Goal: Communication & Community: Answer question/provide support

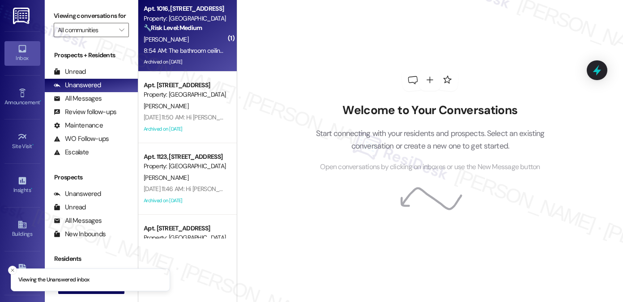
click at [186, 44] on div "[PERSON_NAME]" at bounding box center [185, 39] width 85 height 11
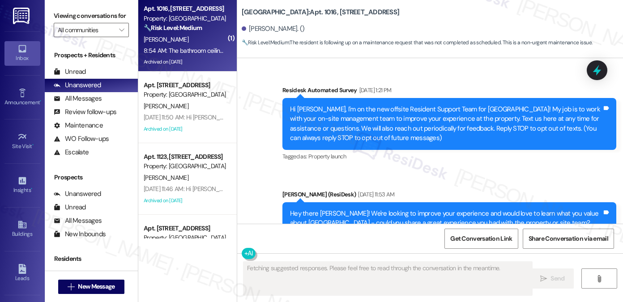
scroll to position [32574, 0]
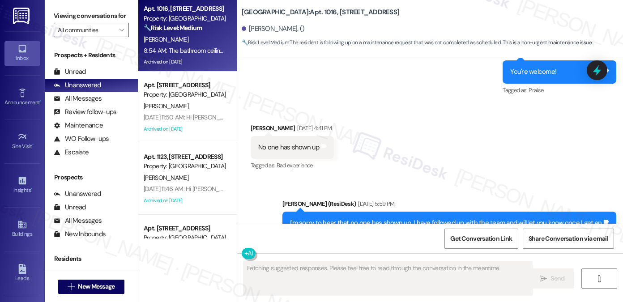
click at [342, 297] on div "The bathroom ceiling still needs to be fixed. I was told [DATE] but wasn't comp…" at bounding box center [377, 308] width 253 height 23
click at [371, 302] on div "The bathroom ceiling still needs to be fixed. I was told [DATE] but wasn't comp…" at bounding box center [373, 307] width 231 height 9
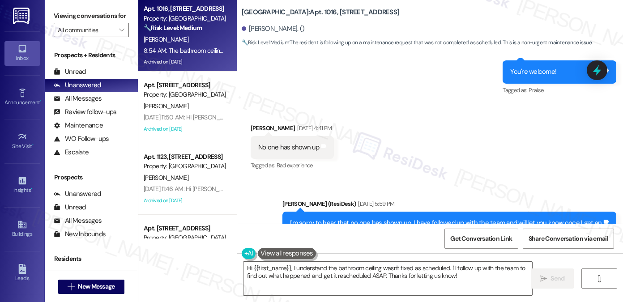
click at [391, 218] on div "I'm sorry to hear that no one has shown up. I have followed up with the team an…" at bounding box center [446, 227] width 312 height 19
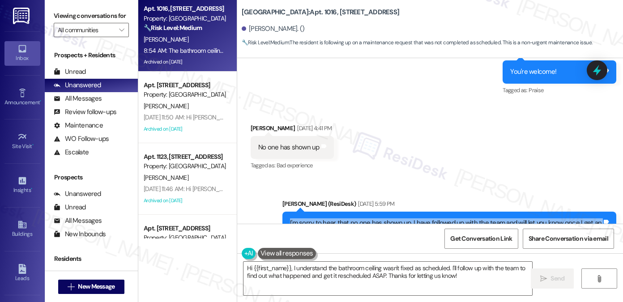
click at [391, 218] on div "I'm sorry to hear that no one has shown up. I have followed up with the team an…" at bounding box center [446, 227] width 312 height 19
click at [474, 218] on div "I'm sorry to hear that no one has shown up. I have followed up with the team an…" at bounding box center [446, 227] width 312 height 19
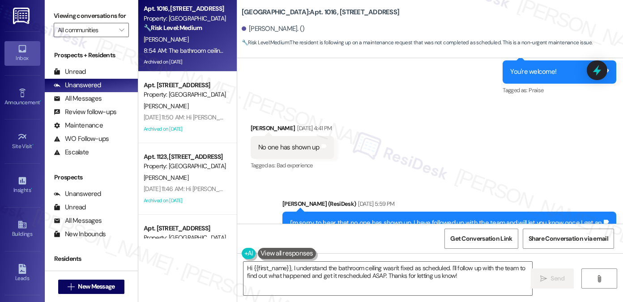
click at [474, 218] on div "I'm sorry to hear that no one has shown up. I have followed up with the team an…" at bounding box center [446, 227] width 312 height 19
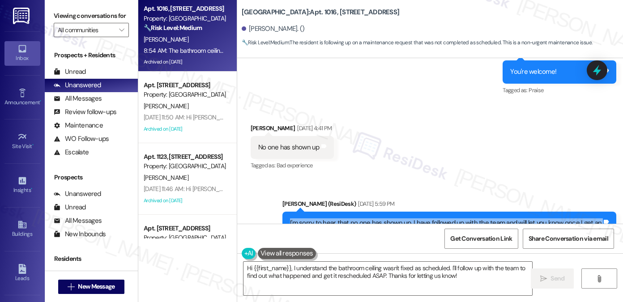
click at [474, 218] on div "I'm sorry to hear that no one has shown up. I have followed up with the team an…" at bounding box center [446, 227] width 312 height 19
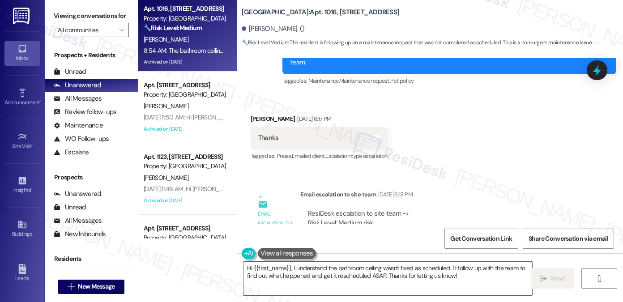
scroll to position [31903, 0]
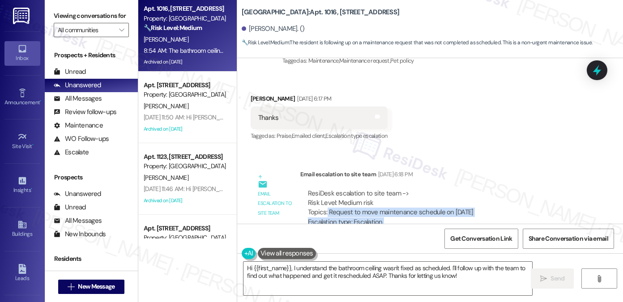
drag, startPoint x: 324, startPoint y: 142, endPoint x: 476, endPoint y: 143, distance: 152.6
click at [476, 163] on div "Email escalation to site team Email escalation to site team [DATE] 6:18 PM Resi…" at bounding box center [417, 211] width 347 height 97
click at [483, 189] on div "ResiDesk escalation to site team -> Risk Level: Medium risk Topics: Request to …" at bounding box center [442, 208] width 269 height 38
drag, startPoint x: 487, startPoint y: 96, endPoint x: 326, endPoint y: 96, distance: 161.5
click at [326, 189] on div "ResiDesk escalation to site team -> Risk Level: Medium risk Topics: Request to …" at bounding box center [442, 208] width 269 height 38
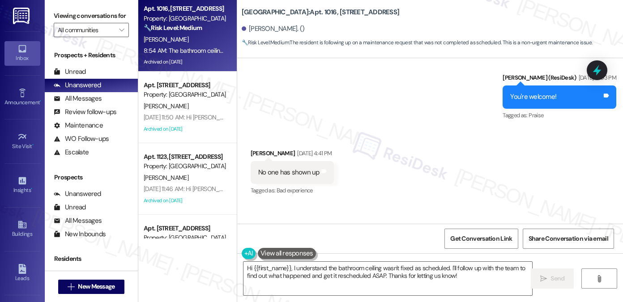
scroll to position [32574, 0]
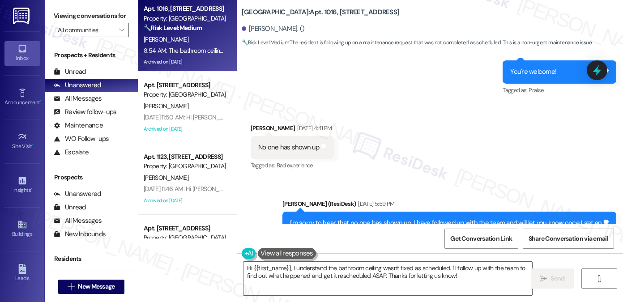
click at [351, 218] on div "I'm sorry to hear that no one has shown up. I have followed up with the team an…" at bounding box center [446, 227] width 312 height 19
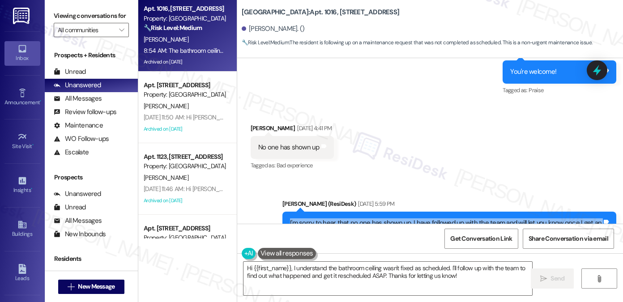
click at [351, 218] on div "I'm sorry to hear that no one has shown up. I have followed up with the team an…" at bounding box center [446, 227] width 312 height 19
click at [403, 218] on div "I'm sorry to hear that no one has shown up. I have followed up with the team an…" at bounding box center [446, 227] width 312 height 19
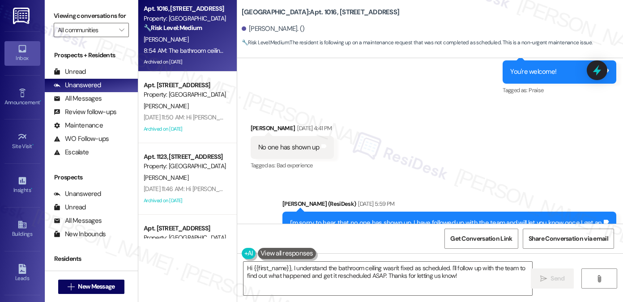
click at [403, 218] on div "I'm sorry to hear that no one has shown up. I have followed up with the team an…" at bounding box center [446, 227] width 312 height 19
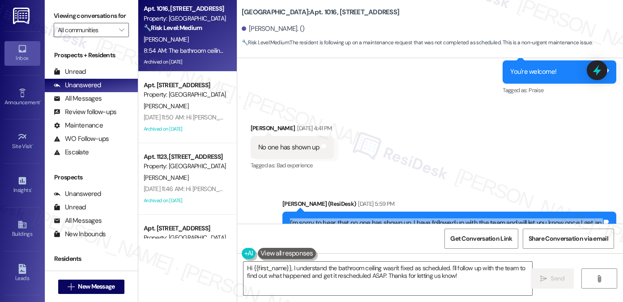
click at [403, 218] on div "I'm sorry to hear that no one has shown up. I have followed up with the team an…" at bounding box center [446, 227] width 312 height 19
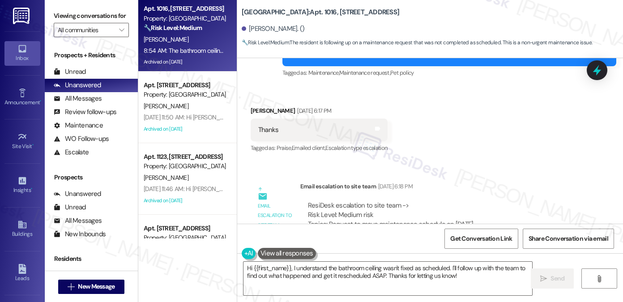
scroll to position [31858, 0]
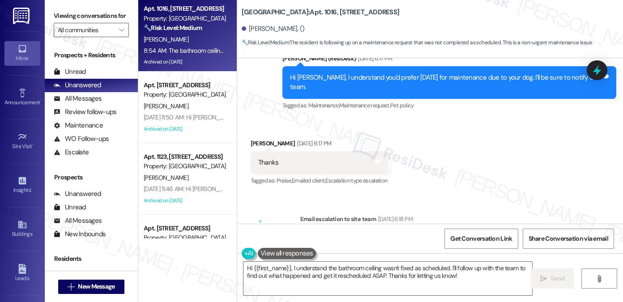
drag, startPoint x: 324, startPoint y: 138, endPoint x: 501, endPoint y: 142, distance: 177.2
click at [501, 234] on div "ResiDesk escalation to site team -> Risk Level: Medium risk Topics: Request to …" at bounding box center [442, 253] width 269 height 38
copy div "Request to move maintenance schedule on [DATE]"
click at [111, 12] on label "Viewing conversations for" at bounding box center [91, 16] width 75 height 14
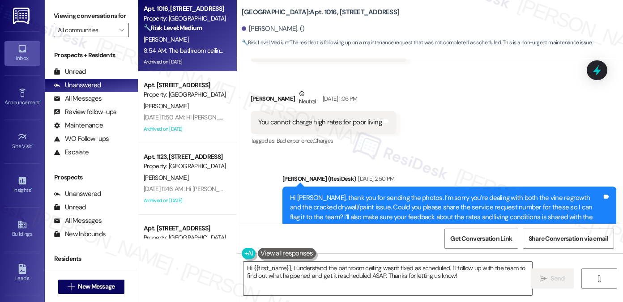
scroll to position [30560, 0]
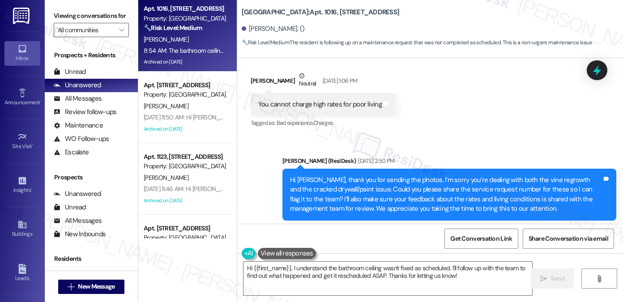
drag, startPoint x: 501, startPoint y: 116, endPoint x: 423, endPoint y: 93, distance: 81.3
click at [423, 175] on div "Hi [PERSON_NAME], thank you for sending the photos. I’m sorry you’re dealing wi…" at bounding box center [446, 194] width 312 height 38
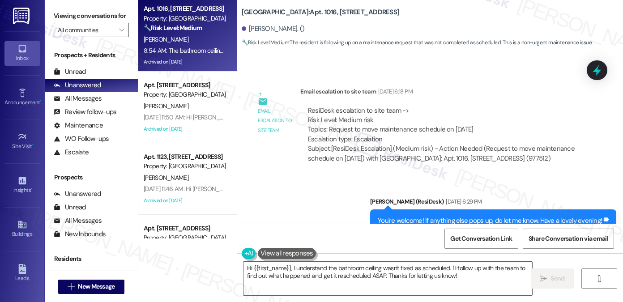
scroll to position [32574, 0]
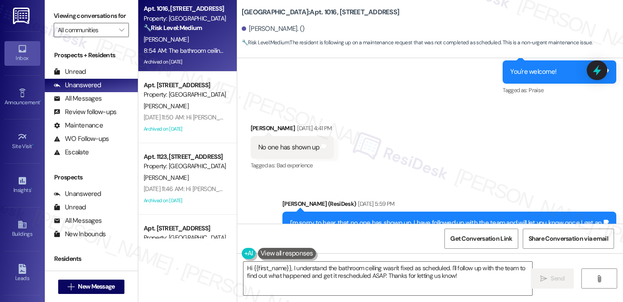
click at [406, 302] on div "The bathroom ceiling still needs to be fixed. I was told [DATE] but wasn't comp…" at bounding box center [373, 307] width 231 height 9
click at [256, 284] on div "[PERSON_NAME] 8:54 AM" at bounding box center [377, 290] width 253 height 13
click at [416, 270] on textarea "Hi {{first_name}}, I understand the bathroom ceiling wasn't fixed as scheduled.…" at bounding box center [387, 279] width 289 height 34
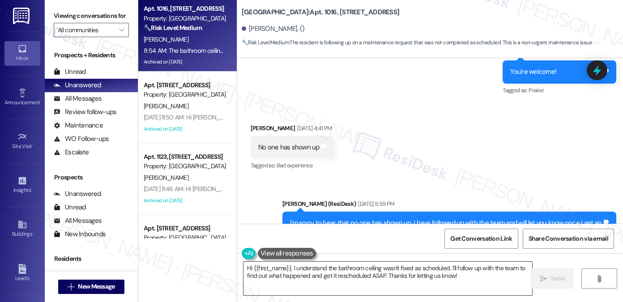
click at [416, 270] on textarea "Hi {{first_name}}, I understand the bathroom ceiling wasn't fixed as scheduled.…" at bounding box center [387, 279] width 289 height 34
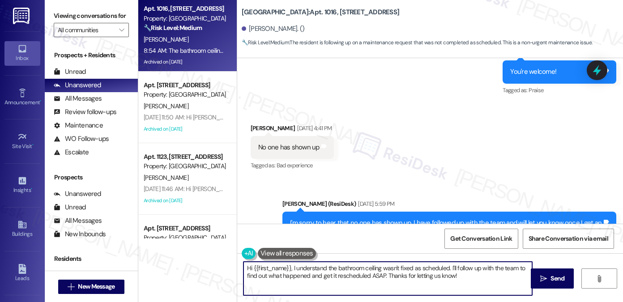
click at [416, 270] on textarea "Hi {{first_name}}, I understand the bathroom ceiling wasn't fixed as scheduled.…" at bounding box center [387, 279] width 289 height 34
click at [338, 278] on textarea "Hi {{first_name}}, I understand the bathroom ceiling wasn't fixed as scheduled.…" at bounding box center [387, 279] width 289 height 34
click at [460, 277] on textarea "Hi {{first_name}}, I understand the bathroom ceiling wasn't fixed as scheduled.…" at bounding box center [387, 279] width 289 height 34
drag, startPoint x: 381, startPoint y: 275, endPoint x: 515, endPoint y: 264, distance: 134.6
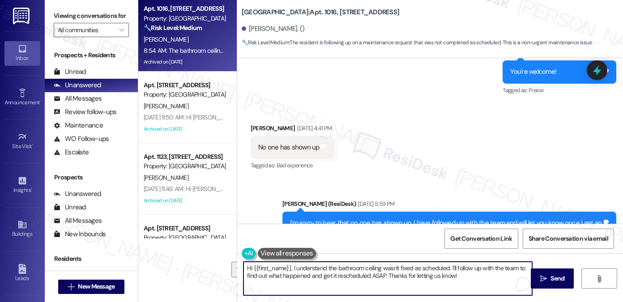
click at [515, 264] on textarea "Hi {{first_name}}, I understand the bathroom ceiling wasn't fixed as scheduled.…" at bounding box center [387, 279] width 289 height 34
click at [329, 264] on textarea "Hi {{first_name}}, I understand the bathroom ceiling wasn't fixed as scheduled.…" at bounding box center [387, 279] width 289 height 34
click at [412, 265] on textarea "Hi {{first_name}}, I understand the bathroom ceiling wasn't fixed as scheduled.…" at bounding box center [387, 279] width 289 height 34
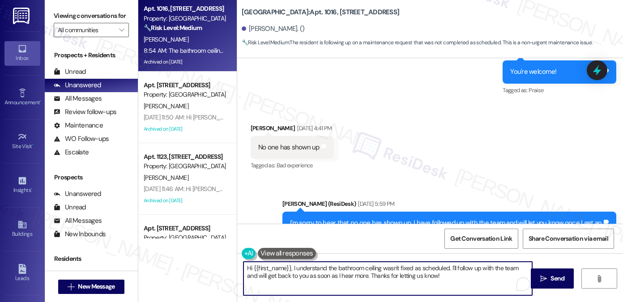
drag, startPoint x: 453, startPoint y: 279, endPoint x: 430, endPoint y: 278, distance: 22.4
click at [430, 278] on textarea "Hi {{first_name}}, I understand the bathroom ceiling wasn't fixed as scheduled.…" at bounding box center [387, 279] width 289 height 34
click at [355, 302] on div "The bathroom ceiling still needs to be fixed. I was told [DATE] but wasn't comp…" at bounding box center [373, 307] width 231 height 9
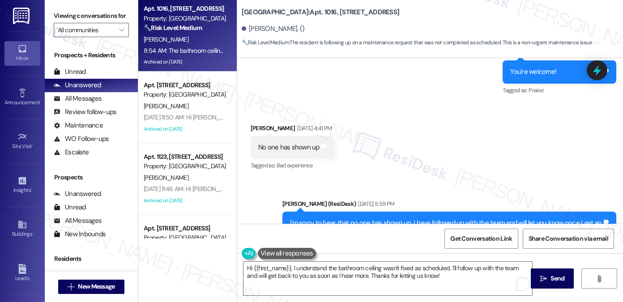
click at [355, 302] on div "The bathroom ceiling still needs to be fixed. I was told [DATE] but wasn't comp…" at bounding box center [373, 307] width 231 height 9
copy div "The bathroom ceiling still needs to be fixed. I was told [DATE] but wasn't comp…"
click at [97, 21] on label "Viewing conversations for" at bounding box center [91, 16] width 75 height 14
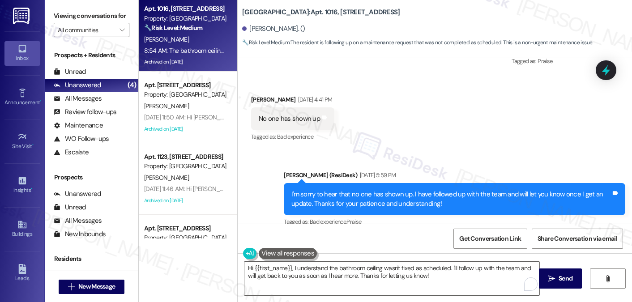
scroll to position [32488, 0]
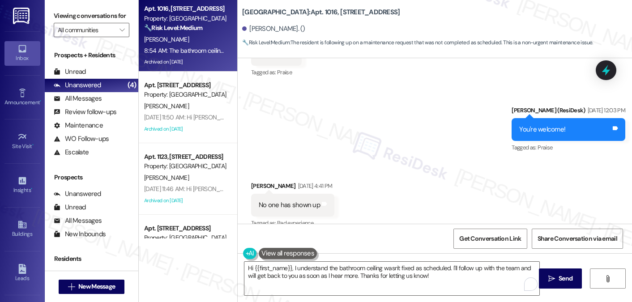
click at [84, 9] on label "Viewing conversations for" at bounding box center [92, 16] width 76 height 14
click at [395, 268] on textarea "Hi {{first_name}}, I understand the bathroom ceiling wasn't fixed as scheduled.…" at bounding box center [391, 279] width 295 height 34
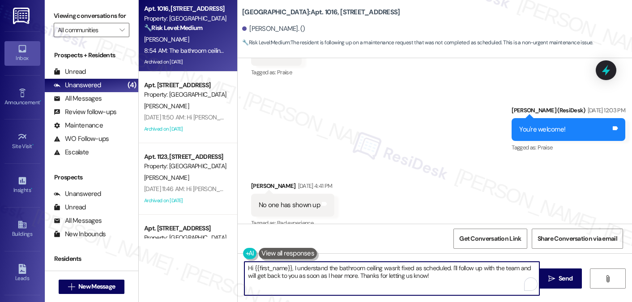
click at [395, 268] on textarea "Hi {{first_name}}, I understand the bathroom ceiling wasn't fixed as scheduled.…" at bounding box center [391, 279] width 295 height 34
click at [430, 268] on textarea "Hi {{first_name}}, I understand the bathroom ceiling wasn't fixed as scheduled.…" at bounding box center [391, 279] width 295 height 34
click at [424, 275] on textarea "Hi {{first_name}}, I understand the bathroom ceiling wasn't fixed as scheduled.…" at bounding box center [391, 279] width 295 height 34
click at [443, 275] on textarea "Hi {{first_name}}, I understand the bathroom ceiling wasn't fixed as scheduled.…" at bounding box center [391, 279] width 295 height 34
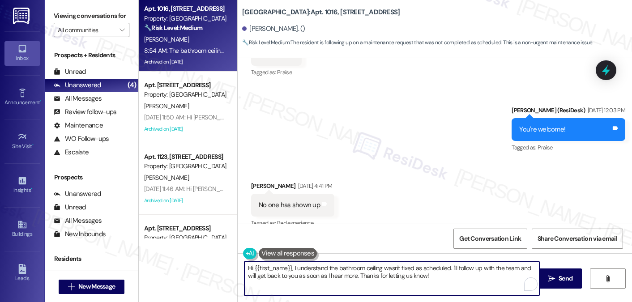
click at [435, 278] on textarea "Hi {{first_name}}, I understand the bathroom ceiling wasn't fixed as scheduled.…" at bounding box center [391, 279] width 295 height 34
click at [458, 277] on textarea "Hi {{first_name}}, I understand the bathroom ceiling wasn't fixed as scheduled.…" at bounding box center [391, 279] width 295 height 34
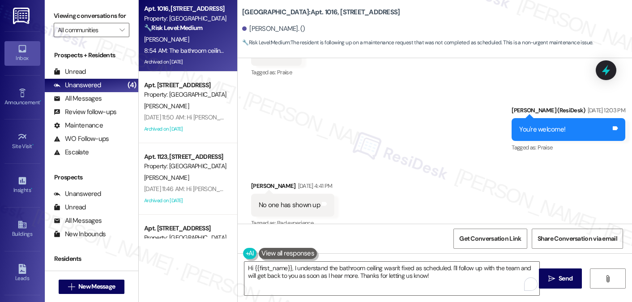
click at [434, 277] on textarea "Hi {{first_name}}, I understand the bathroom ceiling wasn't fixed as scheduled.…" at bounding box center [391, 279] width 295 height 34
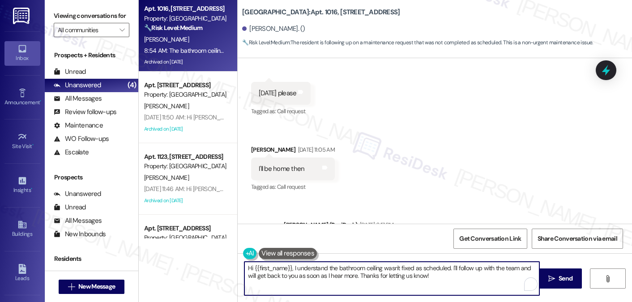
scroll to position [31727, 0]
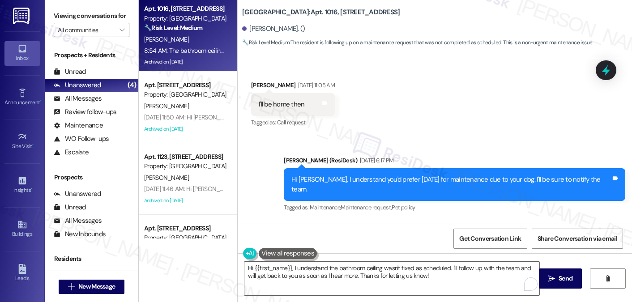
drag, startPoint x: 371, startPoint y: 187, endPoint x: 436, endPoint y: 184, distance: 64.5
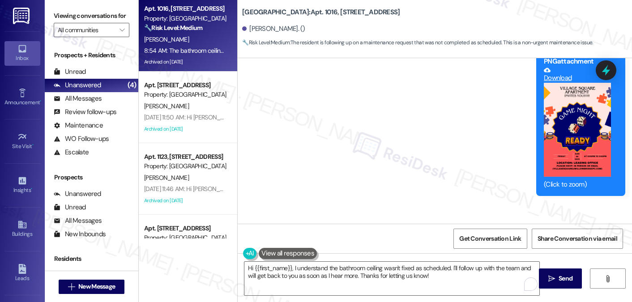
scroll to position [31190, 0]
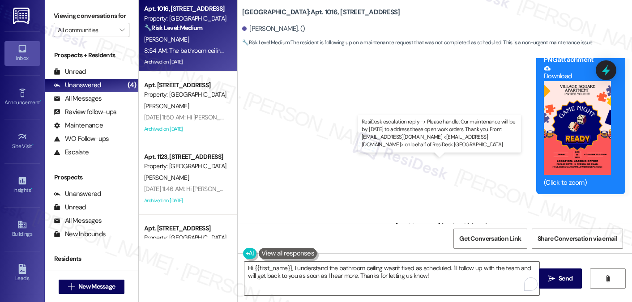
drag, startPoint x: 362, startPoint y: 175, endPoint x: 496, endPoint y: 180, distance: 133.9
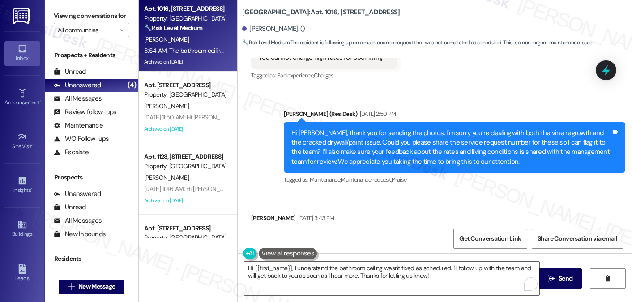
scroll to position [30653, 0]
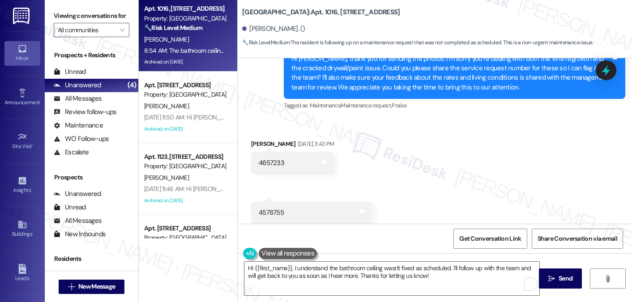
drag, startPoint x: 326, startPoint y: 142, endPoint x: 514, endPoint y: 141, distance: 188.0
click at [514, 284] on div "ResiDesk escalation to site team -> Risk Level: Medium risk Topics: Follow up o…" at bounding box center [446, 303] width 277 height 38
copy div "Follow up on WO#4657233 and 4578755 - vine and drywall issue"
click at [110, 8] on div "Viewing conversations for All communities " at bounding box center [92, 23] width 94 height 46
click at [86, 21] on label "Viewing conversations for" at bounding box center [92, 16] width 76 height 14
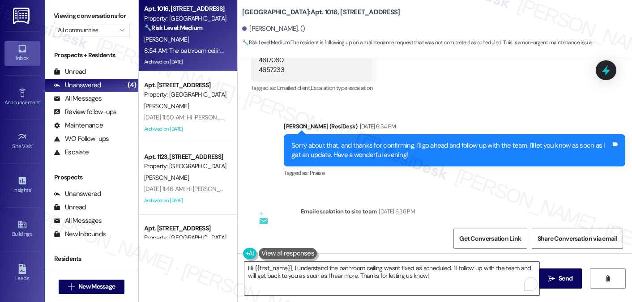
scroll to position [28639, 0]
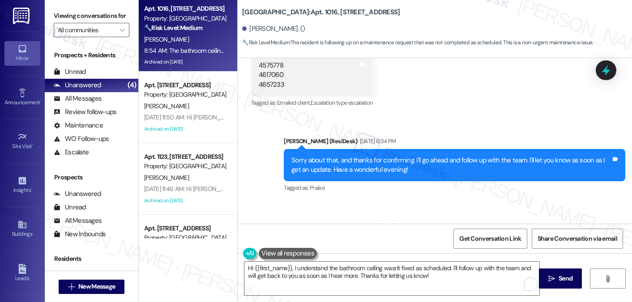
drag, startPoint x: 324, startPoint y: 102, endPoint x: 409, endPoint y: 109, distance: 85.7
click at [409, 241] on div "ResiDesk escalation to site team -> Risk Level: Medium risk Topics: Follow up o…" at bounding box center [446, 265] width 277 height 48
copy div "Follow up on WO#4575778, 4617060 and 4657233 - disposal, laundry room and bathr…"
click at [72, 23] on label "Viewing conversations for" at bounding box center [92, 16] width 76 height 14
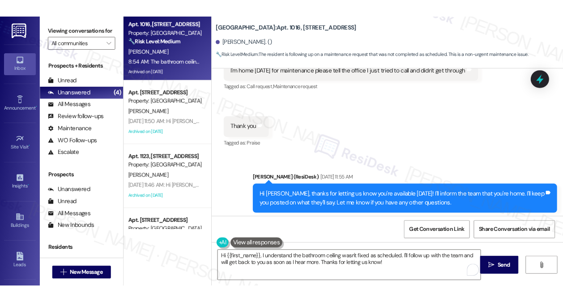
scroll to position [32488, 0]
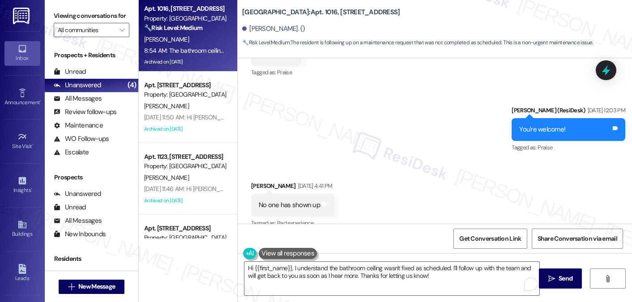
click at [370, 268] on textarea "Hi {{first_name}}, I understand the bathroom ceiling wasn't fixed as scheduled.…" at bounding box center [391, 279] width 295 height 34
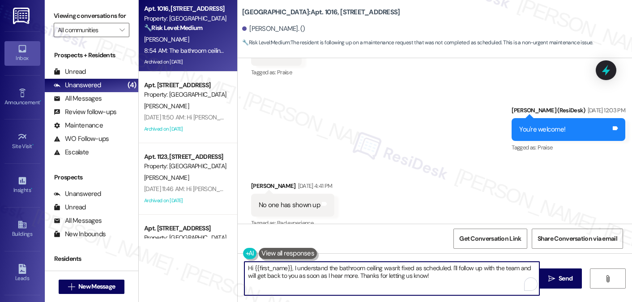
click at [370, 268] on textarea "Hi {{first_name}}, I understand the bathroom ceiling wasn't fixed as scheduled.…" at bounding box center [391, 279] width 295 height 34
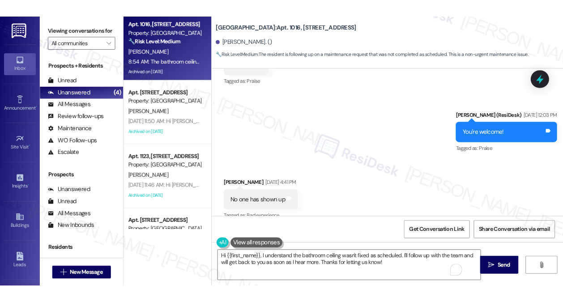
scroll to position [33140, 0]
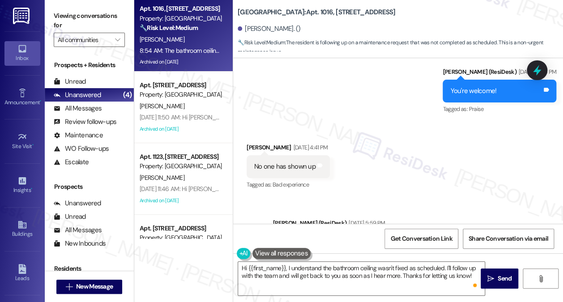
click at [93, 17] on label "Viewing conversations for" at bounding box center [89, 21] width 71 height 24
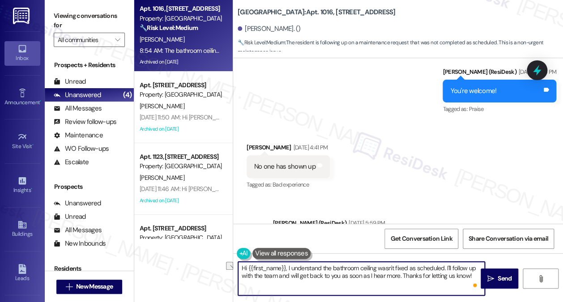
drag, startPoint x: 401, startPoint y: 275, endPoint x: 469, endPoint y: 275, distance: 67.6
click at [469, 275] on textarea "Hi {{first_name}}, I understand the bathroom ceiling wasn't fixed as scheduled.…" at bounding box center [361, 279] width 247 height 34
click at [471, 274] on textarea "Hi {{first_name}}, I understand the bathroom ceiling wasn't fixed as scheduled.…" at bounding box center [361, 279] width 247 height 34
drag, startPoint x: 471, startPoint y: 274, endPoint x: 401, endPoint y: 274, distance: 69.4
click at [401, 274] on textarea "Hi {{first_name}}, I understand the bathroom ceiling wasn't fixed as scheduled.…" at bounding box center [361, 279] width 247 height 34
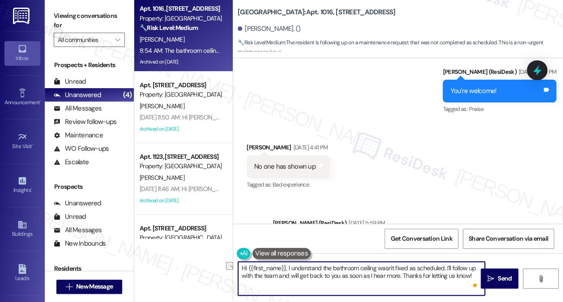
click at [402, 274] on textarea "Hi {{first_name}}, I understand the bathroom ceiling wasn't fixed as scheduled.…" at bounding box center [361, 279] width 247 height 34
click at [446, 266] on textarea "Hi {{first_name}}, I understand the bathroom ceiling wasn't fixed as scheduled.…" at bounding box center [361, 279] width 247 height 34
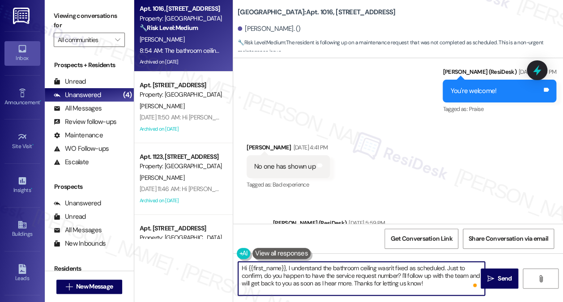
click at [396, 275] on textarea "Hi {{first_name}}, I understand the bathroom ceiling wasn't fixed as scheduled.…" at bounding box center [361, 279] width 247 height 34
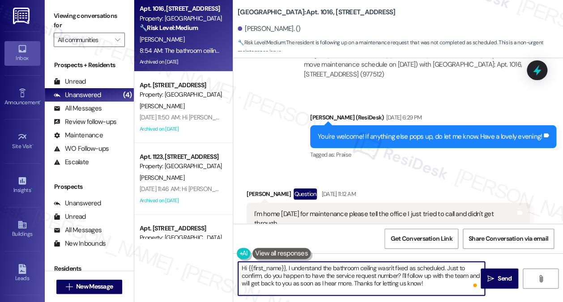
scroll to position [32558, 0]
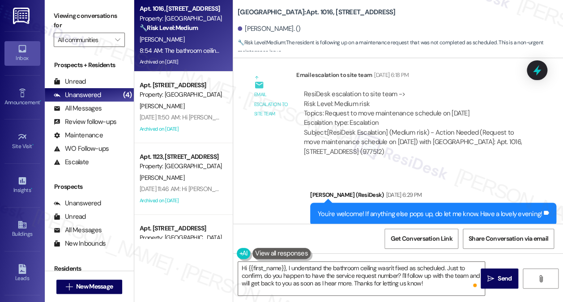
click at [379, 287] on div "I'm home [DATE] for maintenance please tell the office I just tried to call and…" at bounding box center [384, 296] width 261 height 19
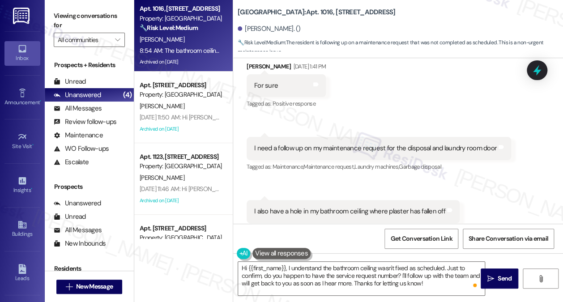
scroll to position [28531, 0]
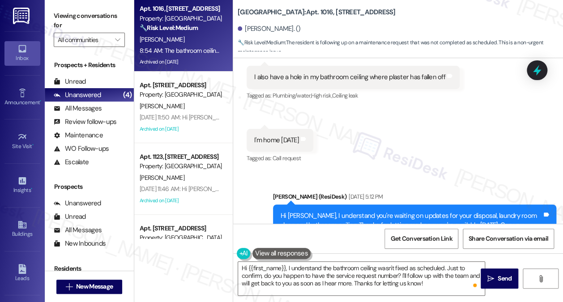
click at [353, 211] on div "Hi [PERSON_NAME], I understand you're waiting on updates for your disposal, lau…" at bounding box center [411, 225] width 261 height 29
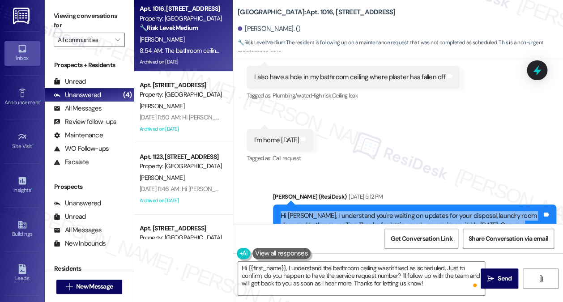
click at [353, 211] on div "Hi [PERSON_NAME], I understand you're waiting on updates for your disposal, lau…" at bounding box center [411, 225] width 261 height 29
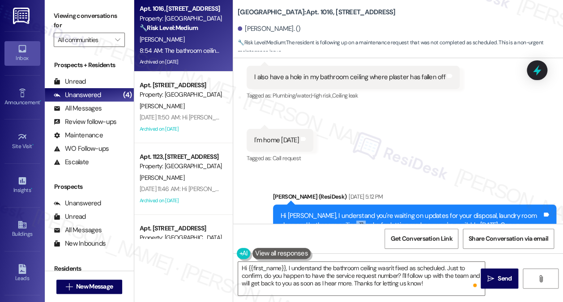
click at [353, 211] on div "Hi [PERSON_NAME], I understand you're waiting on updates for your disposal, lau…" at bounding box center [411, 225] width 261 height 29
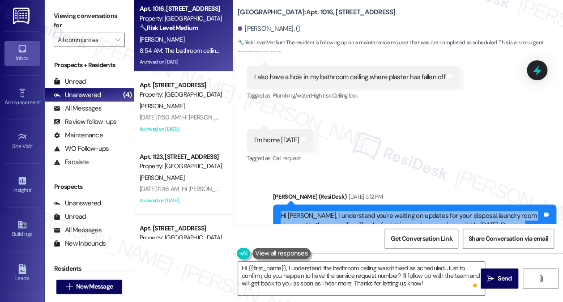
click at [353, 211] on div "Hi [PERSON_NAME], I understand you're waiting on updates for your disposal, lau…" at bounding box center [411, 225] width 261 height 29
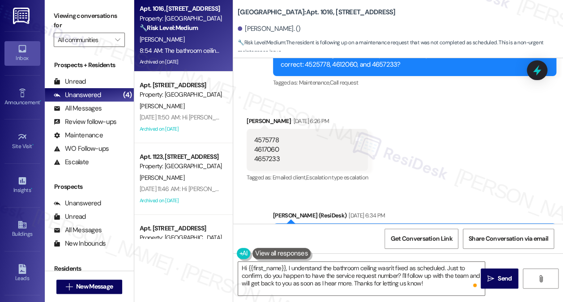
scroll to position [29112, 0]
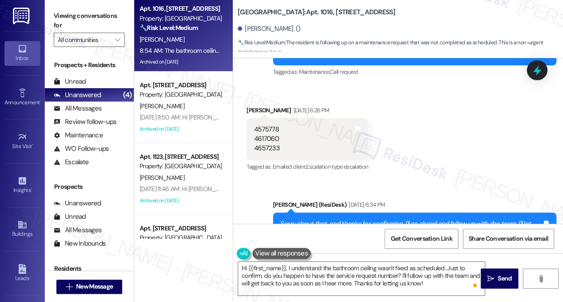
click at [354, 219] on div "Sorry about that, and thanks for confirming. I'll go ahead and follow up with t…" at bounding box center [411, 228] width 261 height 19
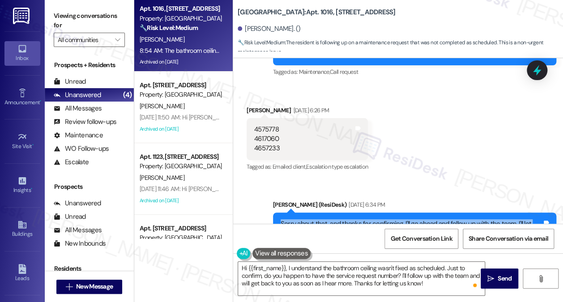
click at [354, 219] on div "Sorry about that, and thanks for confirming. I'll go ahead and follow up with t…" at bounding box center [411, 228] width 261 height 19
click at [371, 219] on div "Sorry about that, and thanks for confirming. I'll go ahead and follow up with t…" at bounding box center [411, 228] width 261 height 19
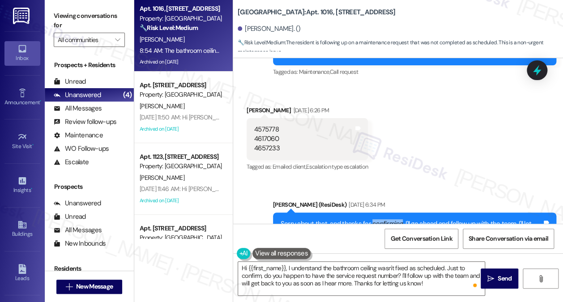
click at [371, 219] on div "Sorry about that, and thanks for confirming. I'll go ahead and follow up with t…" at bounding box center [411, 228] width 261 height 19
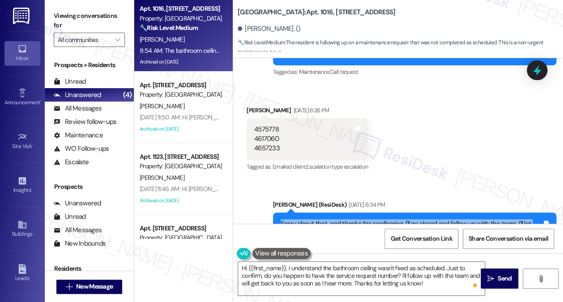
click at [371, 219] on div "Sorry about that, and thanks for confirming. I'll go ahead and follow up with t…" at bounding box center [411, 228] width 261 height 19
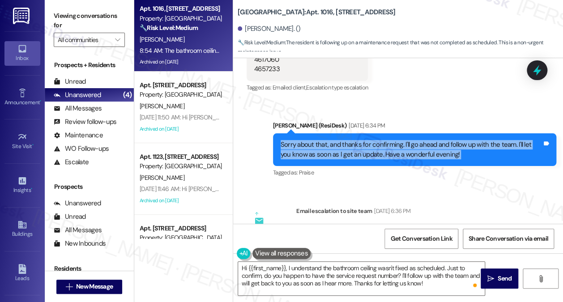
scroll to position [29247, 0]
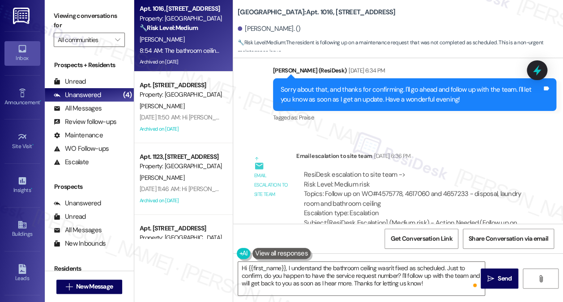
click at [447, 170] on div "ResiDesk escalation to site team -> Risk Level: Medium risk Topics: Follow up o…" at bounding box center [413, 194] width 218 height 48
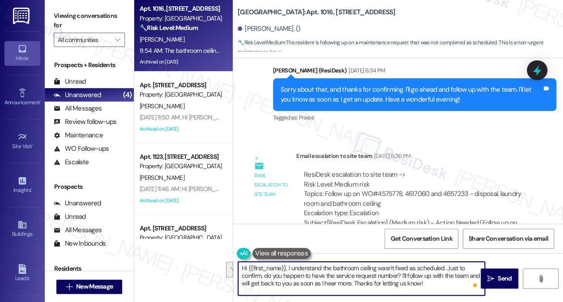
drag, startPoint x: 445, startPoint y: 268, endPoint x: 401, endPoint y: 277, distance: 45.3
click at [401, 277] on textarea "Hi {{first_name}}, I understand the bathroom ceiling wasn't fixed as scheduled.…" at bounding box center [361, 279] width 247 height 34
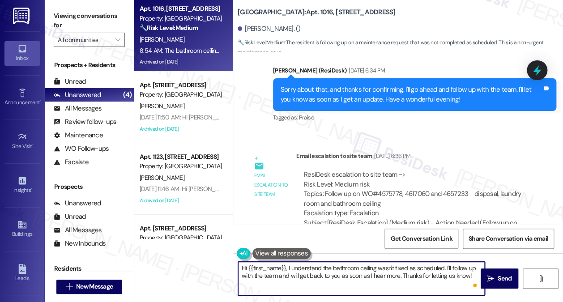
click at [375, 283] on textarea "Hi {{first_name}}, I understand the bathroom ceiling wasn't fixed as scheduled.…" at bounding box center [361, 279] width 247 height 34
type textarea "Hi {{first_name}}, I understand the bathroom ceiling wasn't fixed as scheduled.…"
click at [388, 170] on div "ResiDesk escalation to site team -> Risk Level: Medium risk Topics: Follow up o…" at bounding box center [413, 194] width 218 height 48
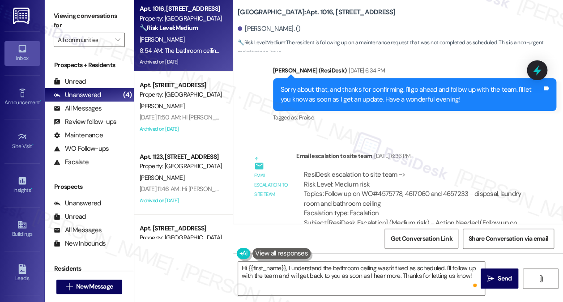
click at [446, 170] on div "ResiDesk escalation to site team -> Risk Level: Medium risk Topics: Follow up o…" at bounding box center [413, 194] width 218 height 48
copy div "4657233"
click at [437, 270] on textarea "Hi {{first_name}}, I understand the bathroom ceiling wasn't fixed as scheduled.…" at bounding box center [361, 279] width 247 height 34
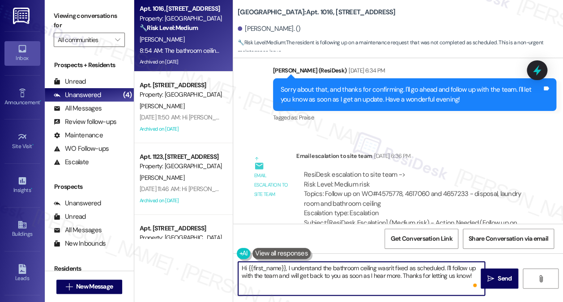
click at [472, 276] on textarea "Hi {{first_name}}, I understand the bathroom ceiling wasn't fixed as scheduled.…" at bounding box center [361, 279] width 247 height 34
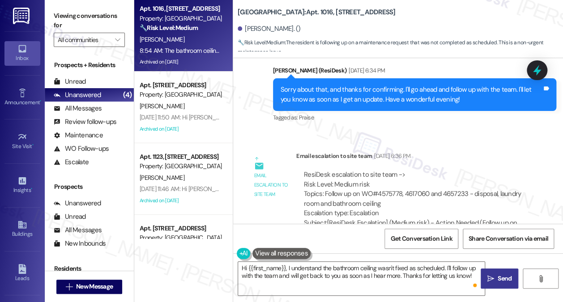
click at [496, 274] on span "Send" at bounding box center [504, 278] width 17 height 9
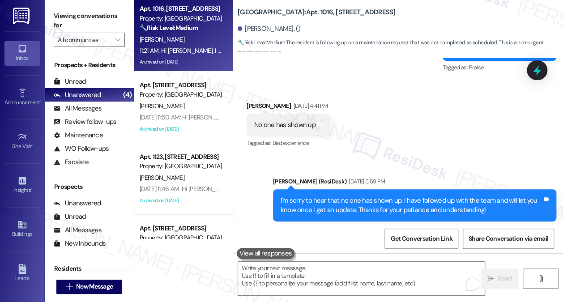
scroll to position [33211, 0]
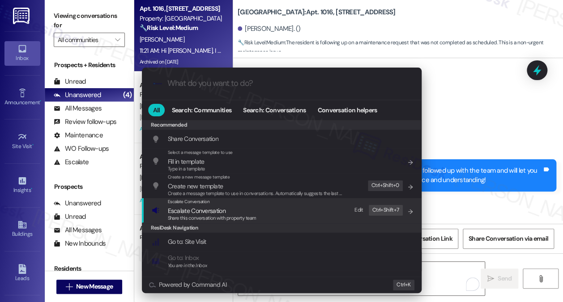
click at [283, 222] on div "Escalate Conversation Escalate Conversation Share this conversation with proper…" at bounding box center [283, 210] width 262 height 24
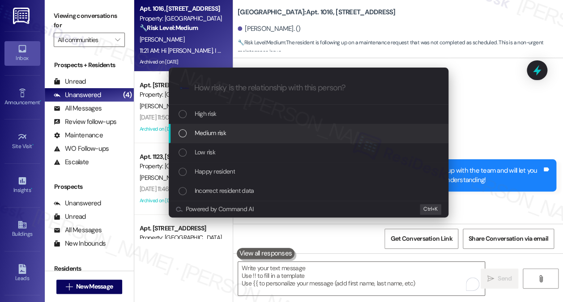
click at [228, 132] on div "Medium risk" at bounding box center [310, 133] width 262 height 10
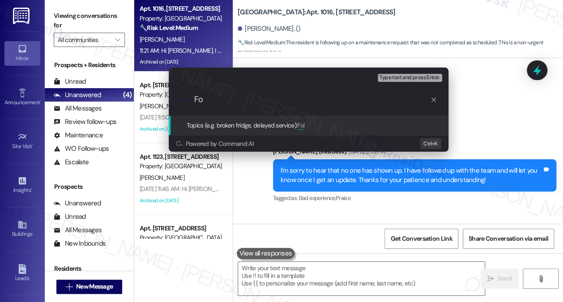
type input "F"
type input "Follow up on bathroom ceiling repair"
click at [512, 110] on div "Escalate Conversation Medium risk Topics (e.g. broken fridge, delayed service) …" at bounding box center [281, 151] width 563 height 302
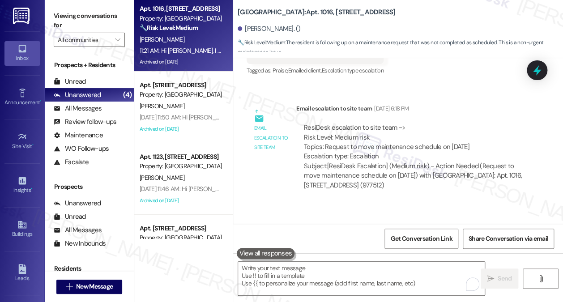
scroll to position [32451, 0]
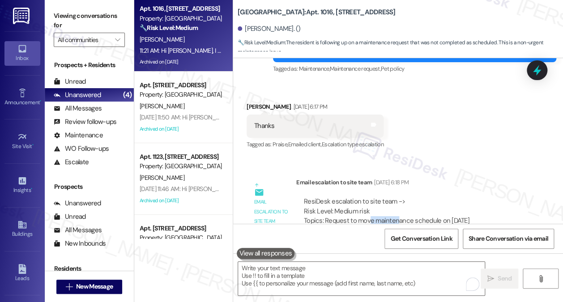
drag, startPoint x: 369, startPoint y: 100, endPoint x: 397, endPoint y: 102, distance: 27.8
click at [397, 197] on div "ResiDesk escalation to site team -> Risk Level: Medium risk Topics: Request to …" at bounding box center [413, 216] width 218 height 38
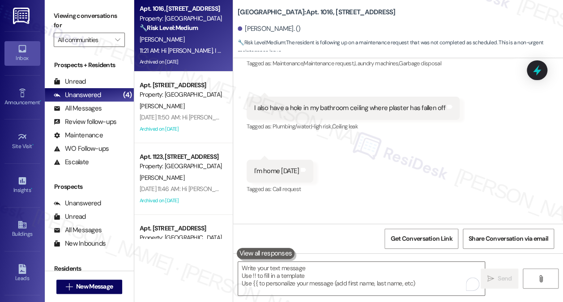
scroll to position [29194, 0]
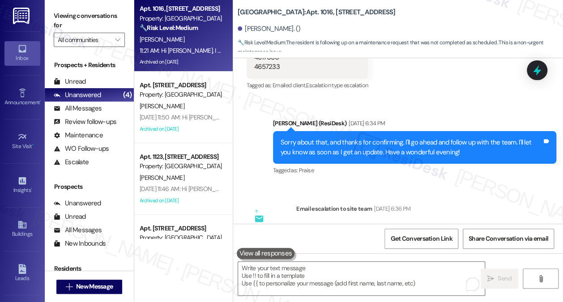
click at [392, 223] on div "ResiDesk escalation to site team -> Risk Level: Medium risk Topics: Follow up o…" at bounding box center [413, 247] width 218 height 48
click at [414, 223] on div "ResiDesk escalation to site team -> Risk Level: Medium risk Topics: Follow up o…" at bounding box center [413, 247] width 218 height 48
click at [446, 223] on div "ResiDesk escalation to site team -> Risk Level: Medium risk Topics: Follow up o…" at bounding box center [413, 247] width 218 height 48
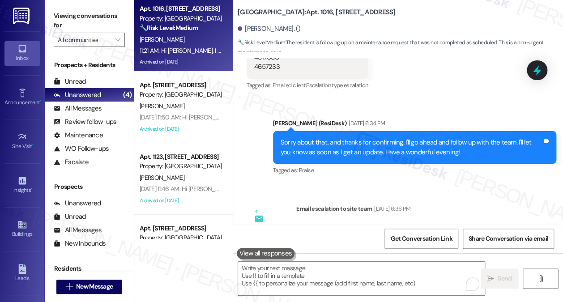
click at [446, 223] on div "ResiDesk escalation to site team -> Risk Level: Medium risk Topics: Follow up o…" at bounding box center [413, 247] width 218 height 48
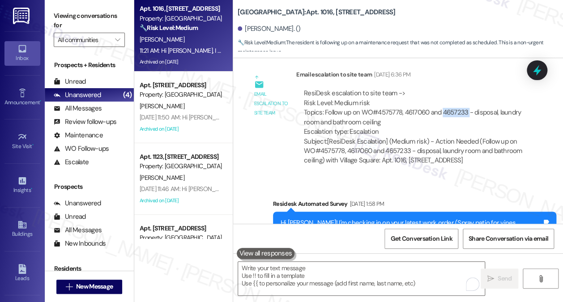
scroll to position [29239, 0]
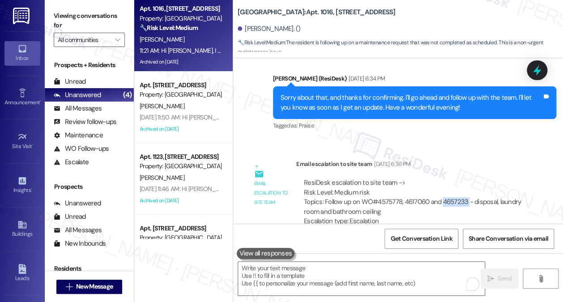
click at [461, 178] on div "ResiDesk escalation to site team -> Risk Level: Medium risk Topics: Follow up o…" at bounding box center [413, 202] width 218 height 48
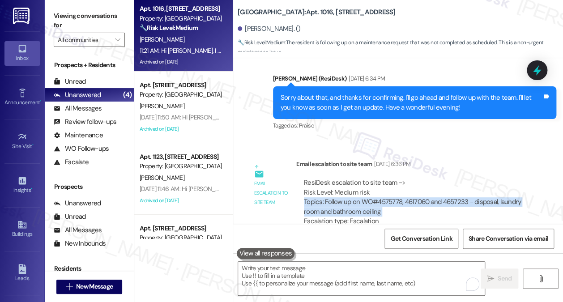
click at [461, 178] on div "ResiDesk escalation to site team -> Risk Level: Medium risk Topics: Follow up o…" at bounding box center [413, 202] width 218 height 48
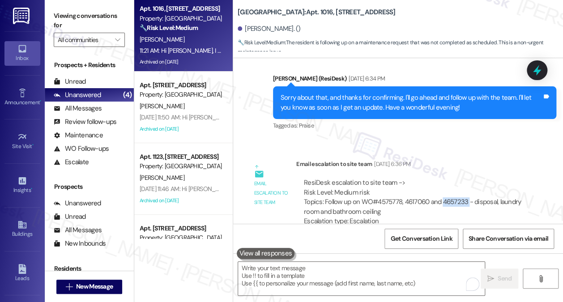
click at [461, 178] on div "ResiDesk escalation to site team -> Risk Level: Medium risk Topics: Follow up o…" at bounding box center [413, 202] width 218 height 48
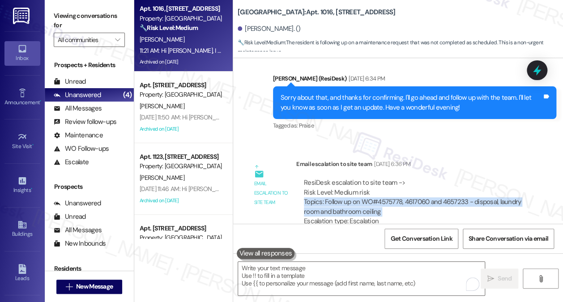
click at [461, 178] on div "ResiDesk escalation to site team -> Risk Level: Medium risk Topics: Follow up o…" at bounding box center [413, 202] width 218 height 48
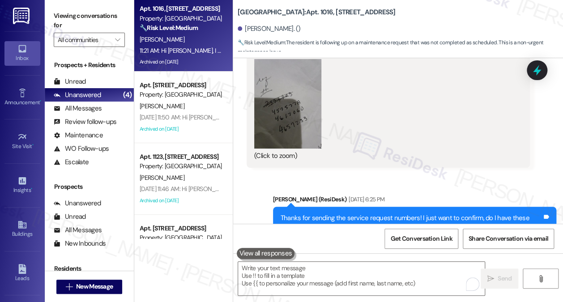
scroll to position [28925, 0]
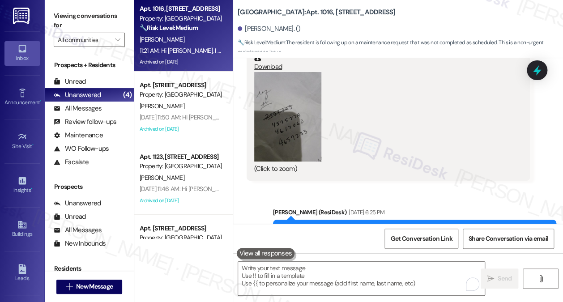
click at [368, 226] on div "Thanks for sending the service request numbers! I just want to confirm, do I ha…" at bounding box center [411, 235] width 261 height 19
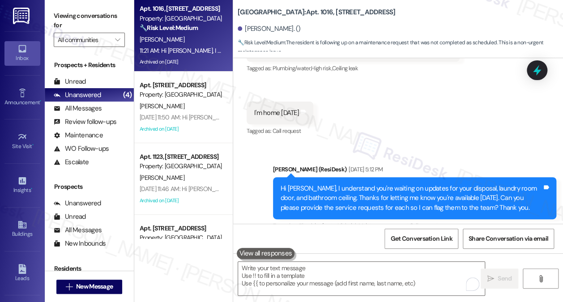
scroll to position [28523, 0]
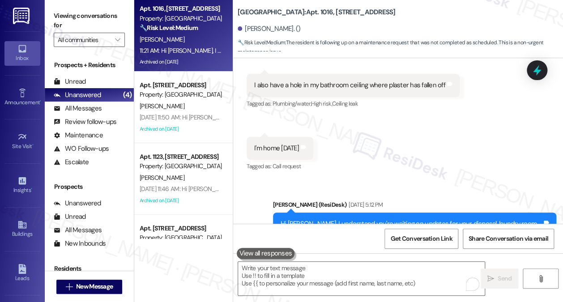
click at [360, 219] on div "Hi [PERSON_NAME], I understand you're waiting on updates for your disposal, lau…" at bounding box center [411, 233] width 261 height 29
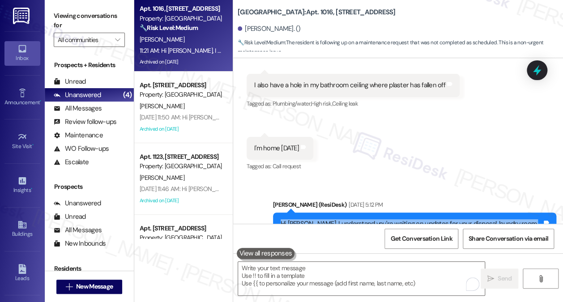
click at [360, 219] on div "Hi [PERSON_NAME], I understand you're waiting on updates for your disposal, lau…" at bounding box center [411, 233] width 261 height 29
click at [357, 219] on div "Hi [PERSON_NAME], I understand you're waiting on updates for your disposal, lau…" at bounding box center [411, 233] width 261 height 29
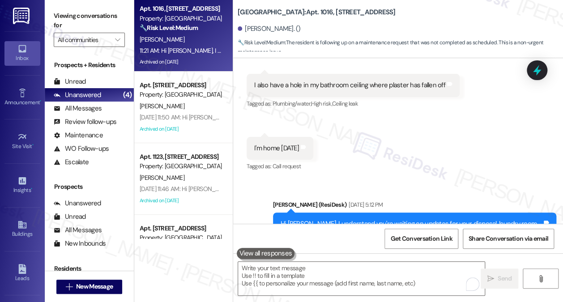
click at [357, 219] on div "Hi [PERSON_NAME], I understand you're waiting on updates for your disposal, lau…" at bounding box center [411, 233] width 261 height 29
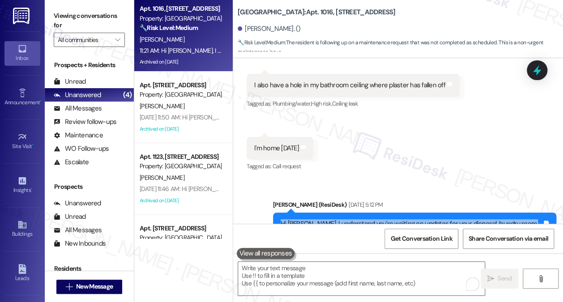
click at [357, 219] on div "Hi [PERSON_NAME], I understand you're waiting on updates for your disposal, lau…" at bounding box center [411, 233] width 261 height 29
click at [390, 219] on div "Hi [PERSON_NAME], I understand you're waiting on updates for your disposal, lau…" at bounding box center [411, 233] width 261 height 29
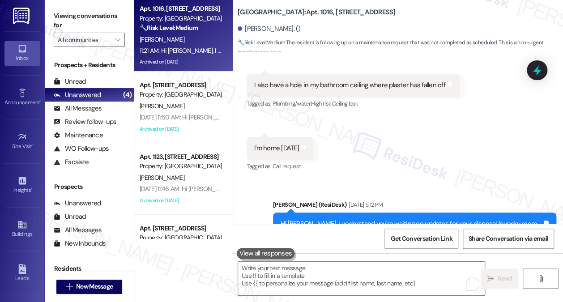
click at [390, 219] on div "Hi [PERSON_NAME], I understand you're waiting on updates for your disposal, lau…" at bounding box center [411, 233] width 261 height 29
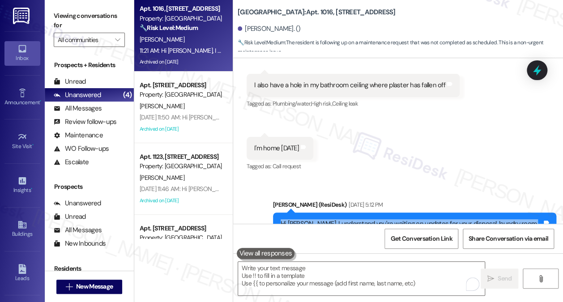
click at [390, 219] on div "Hi [PERSON_NAME], I understand you're waiting on updates for your disposal, lau…" at bounding box center [411, 233] width 261 height 29
click at [398, 219] on div "Hi [PERSON_NAME], I understand you're waiting on updates for your disposal, lau…" at bounding box center [411, 233] width 261 height 29
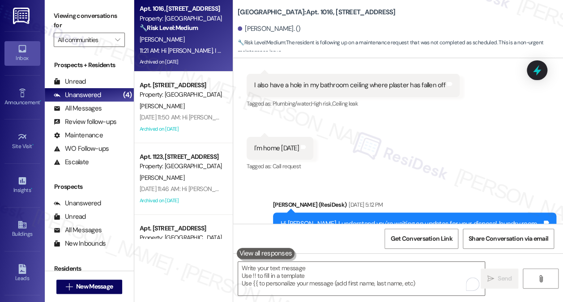
click at [398, 219] on div "Hi [PERSON_NAME], I understand you're waiting on updates for your disposal, lau…" at bounding box center [411, 233] width 261 height 29
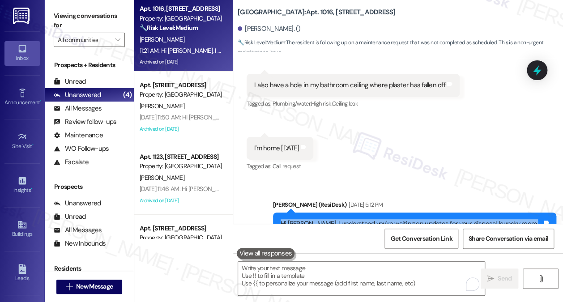
click at [398, 219] on div "Hi [PERSON_NAME], I understand you're waiting on updates for your disposal, lau…" at bounding box center [411, 233] width 261 height 29
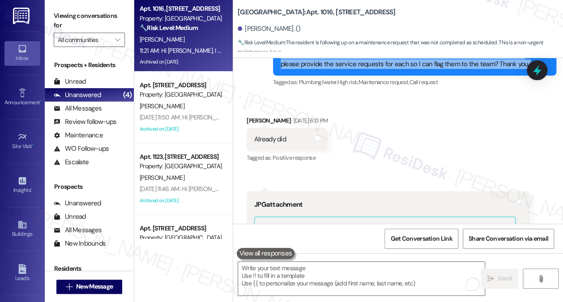
scroll to position [28791, 0]
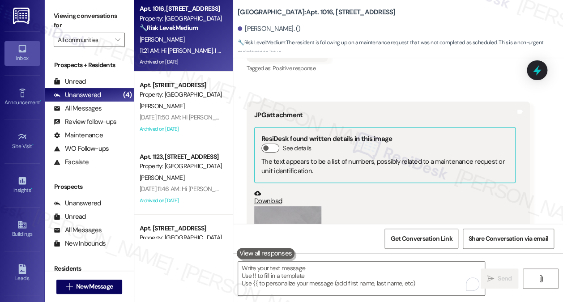
click at [299, 206] on button "Zoom image" at bounding box center [287, 250] width 67 height 89
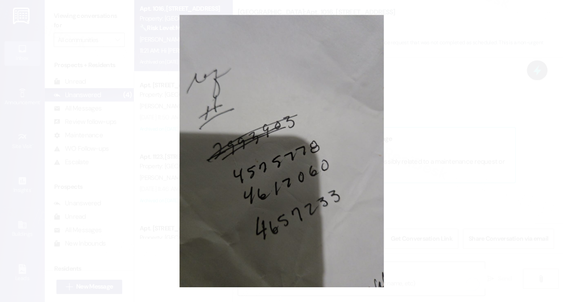
click at [429, 165] on button "Unzoom image" at bounding box center [281, 151] width 563 height 302
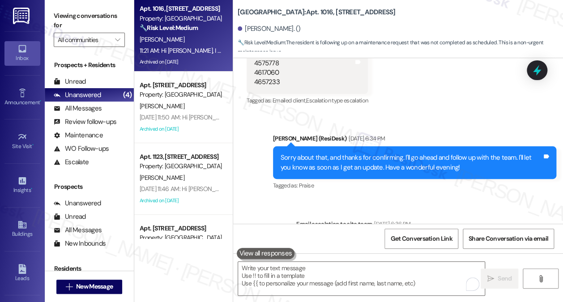
scroll to position [29194, 0]
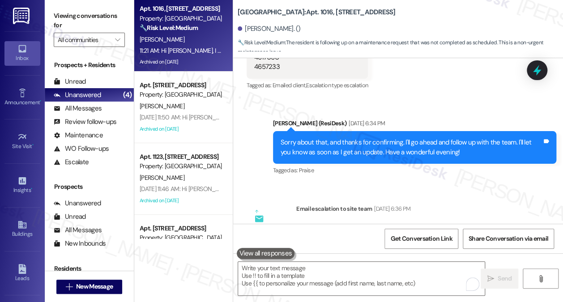
click at [403, 223] on div "ResiDesk escalation to site team -> Risk Level: Medium risk Topics: Follow up o…" at bounding box center [413, 247] width 218 height 48
click at [392, 223] on div "ResiDesk escalation to site team -> Risk Level: Medium risk Topics: Follow up o…" at bounding box center [413, 247] width 218 height 48
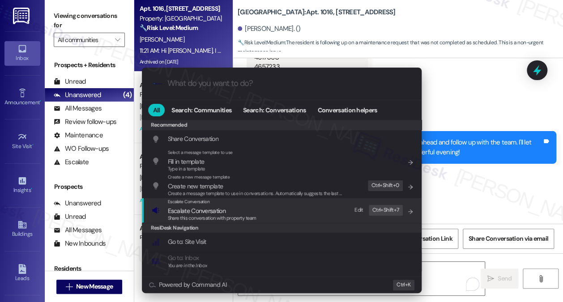
click at [256, 204] on div "Escalate Conversation Escalate Conversation Share this conversation with proper…" at bounding box center [283, 210] width 262 height 24
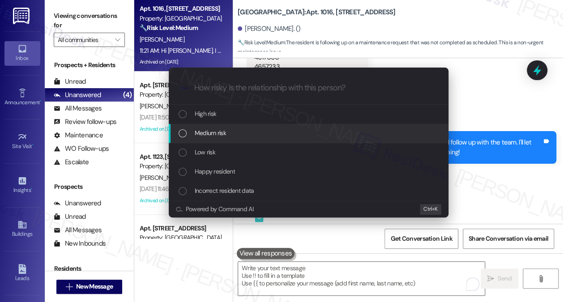
click at [233, 133] on div "Medium risk" at bounding box center [310, 133] width 262 height 10
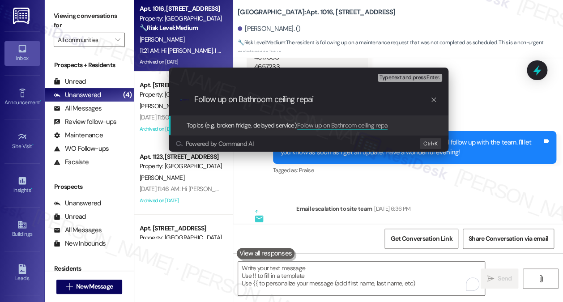
type input "Follow up on Bathroom ceiling repair"
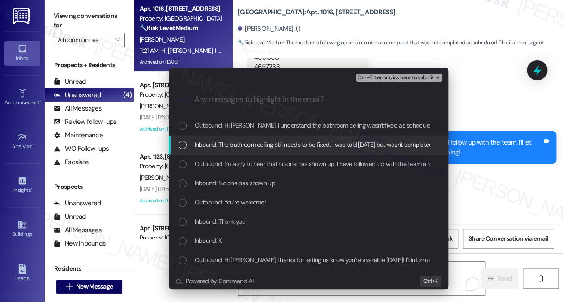
click at [265, 150] on div "Inbound: The bathroom ceiling still needs to be fixed. I was told [DATE] but wa…" at bounding box center [309, 145] width 280 height 19
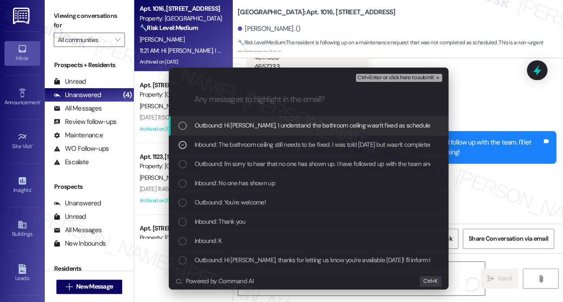
click at [401, 77] on span "Ctrl+Enter or click here to submit" at bounding box center [396, 78] width 77 height 6
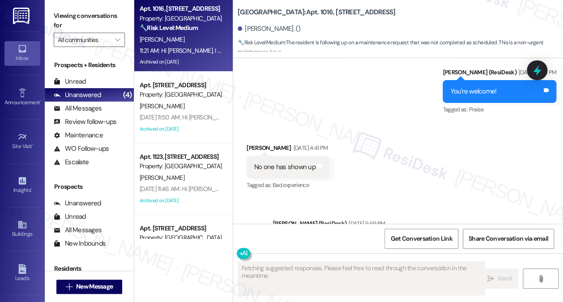
scroll to position [33224, 0]
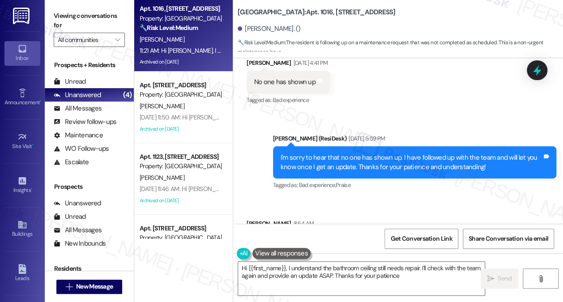
type textarea "Hi {{first_name}}, I understand the bathroom ceiling still needs repair. I'll c…"
